Goal: Transaction & Acquisition: Book appointment/travel/reservation

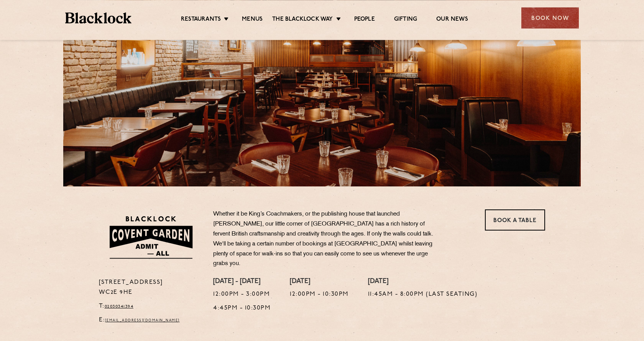
scroll to position [78, 0]
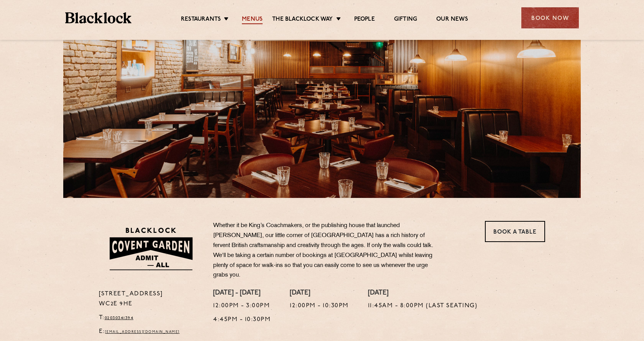
click at [250, 19] on link "Menus" at bounding box center [252, 20] width 21 height 8
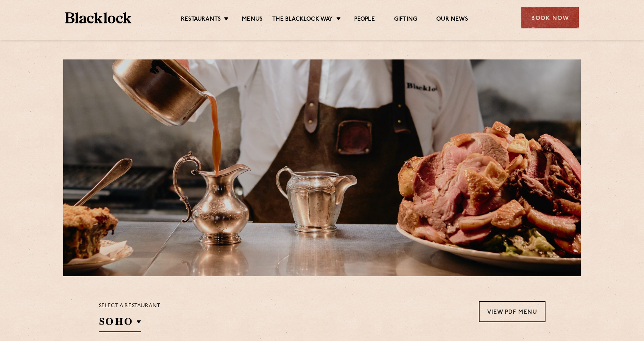
scroll to position [235, 0]
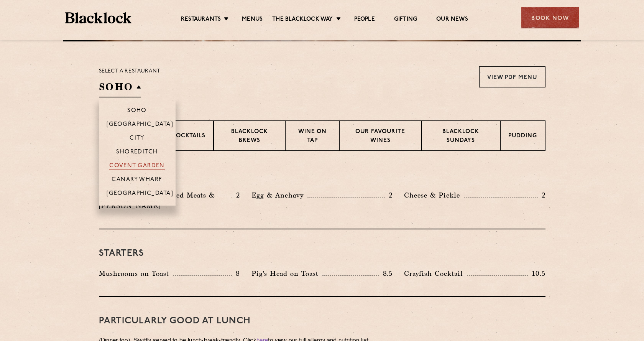
click at [148, 164] on p "Covent Garden" at bounding box center [137, 167] width 56 height 8
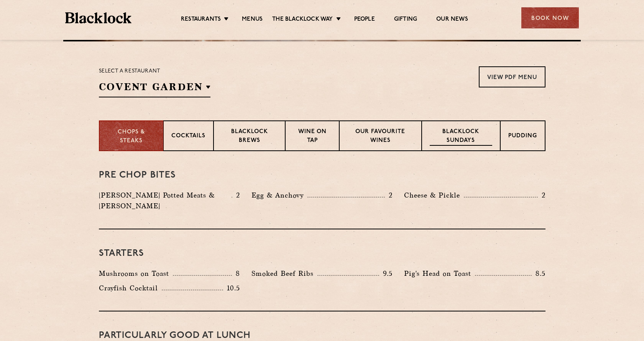
click at [469, 130] on p "Blacklock Sundays" at bounding box center [461, 137] width 62 height 18
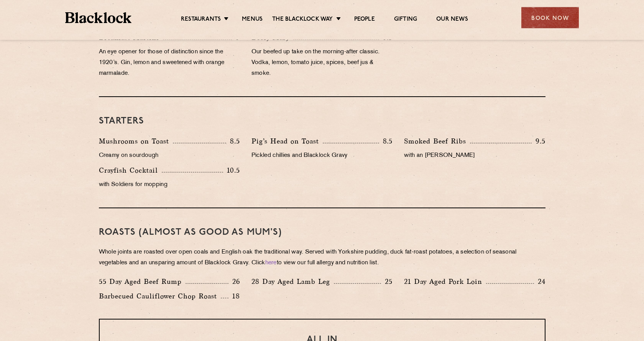
scroll to position [391, 0]
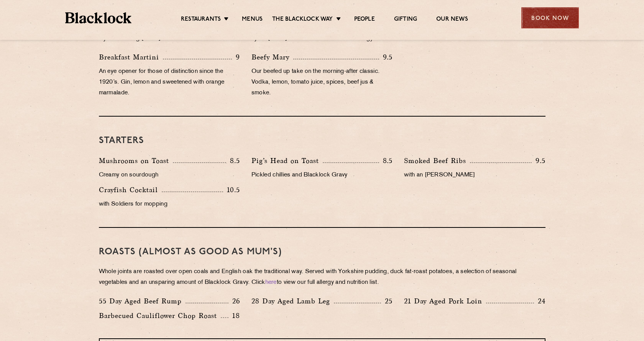
click at [552, 19] on div "Book Now" at bounding box center [550, 17] width 58 height 21
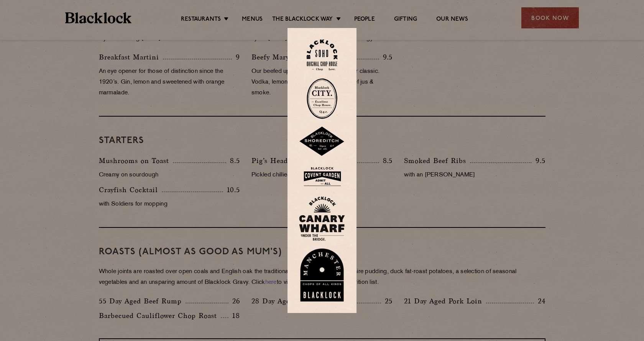
click at [325, 174] on img at bounding box center [322, 176] width 46 height 25
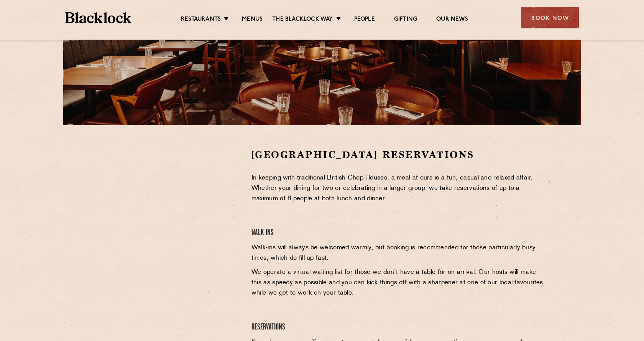
scroll to position [156, 0]
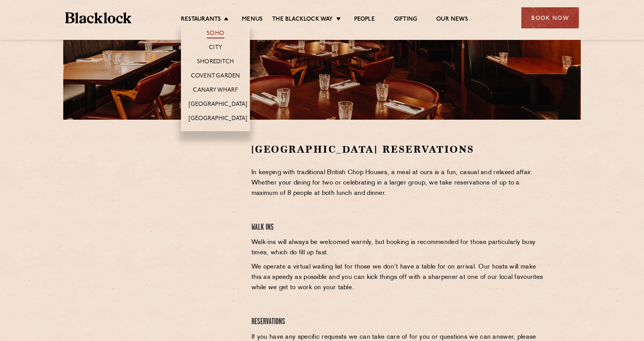
click at [217, 31] on link "Soho" at bounding box center [216, 34] width 18 height 8
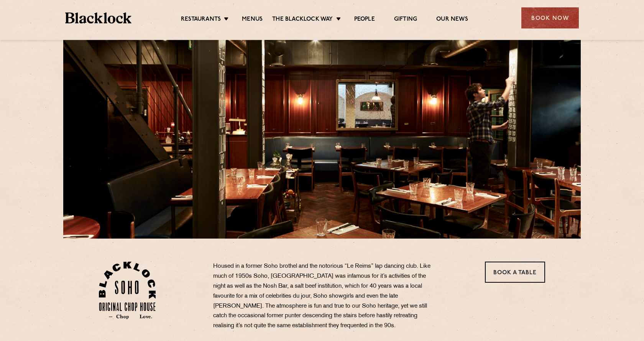
scroll to position [39, 0]
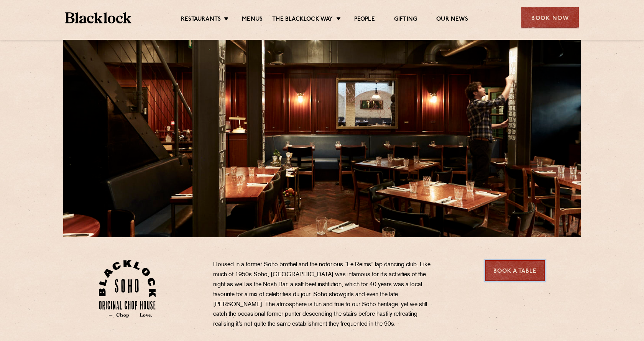
click at [498, 268] on link "Book a Table" at bounding box center [515, 270] width 60 height 21
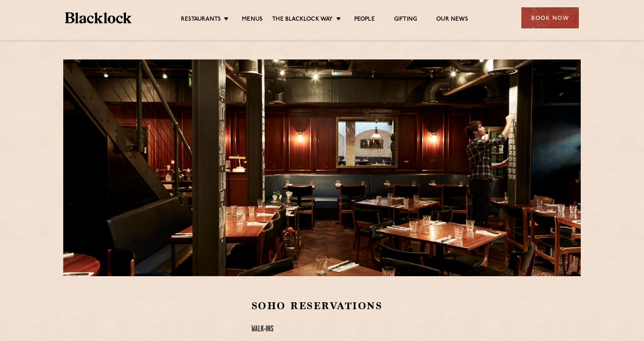
scroll to position [156, 0]
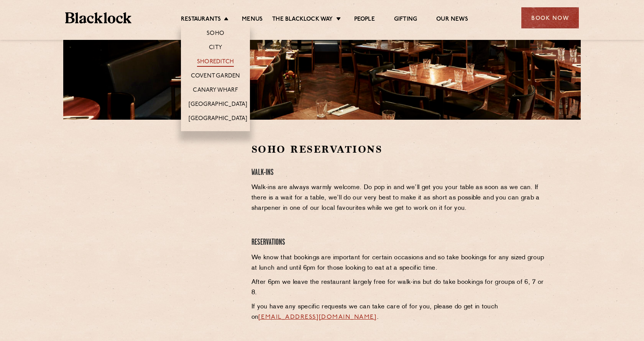
click at [211, 61] on link "Shoreditch" at bounding box center [215, 62] width 37 height 8
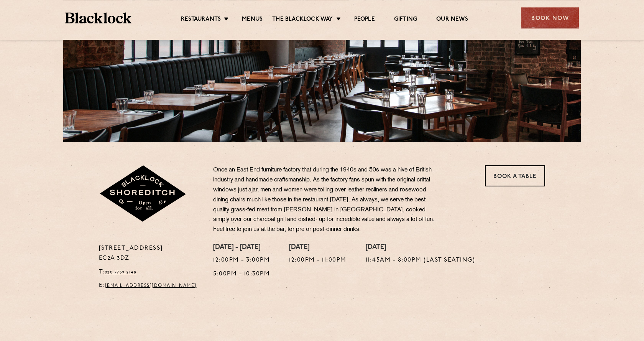
scroll to position [156, 0]
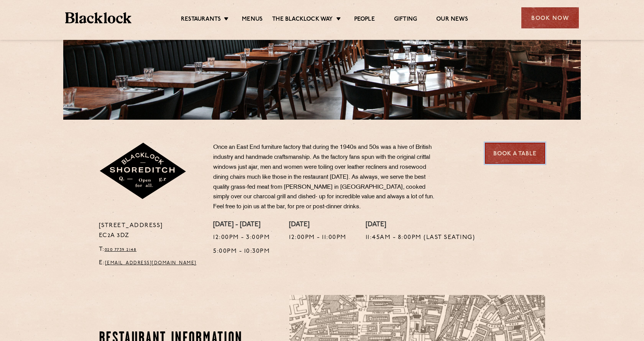
click at [512, 151] on link "Book a Table" at bounding box center [515, 153] width 60 height 21
